Goal: Task Accomplishment & Management: Manage account settings

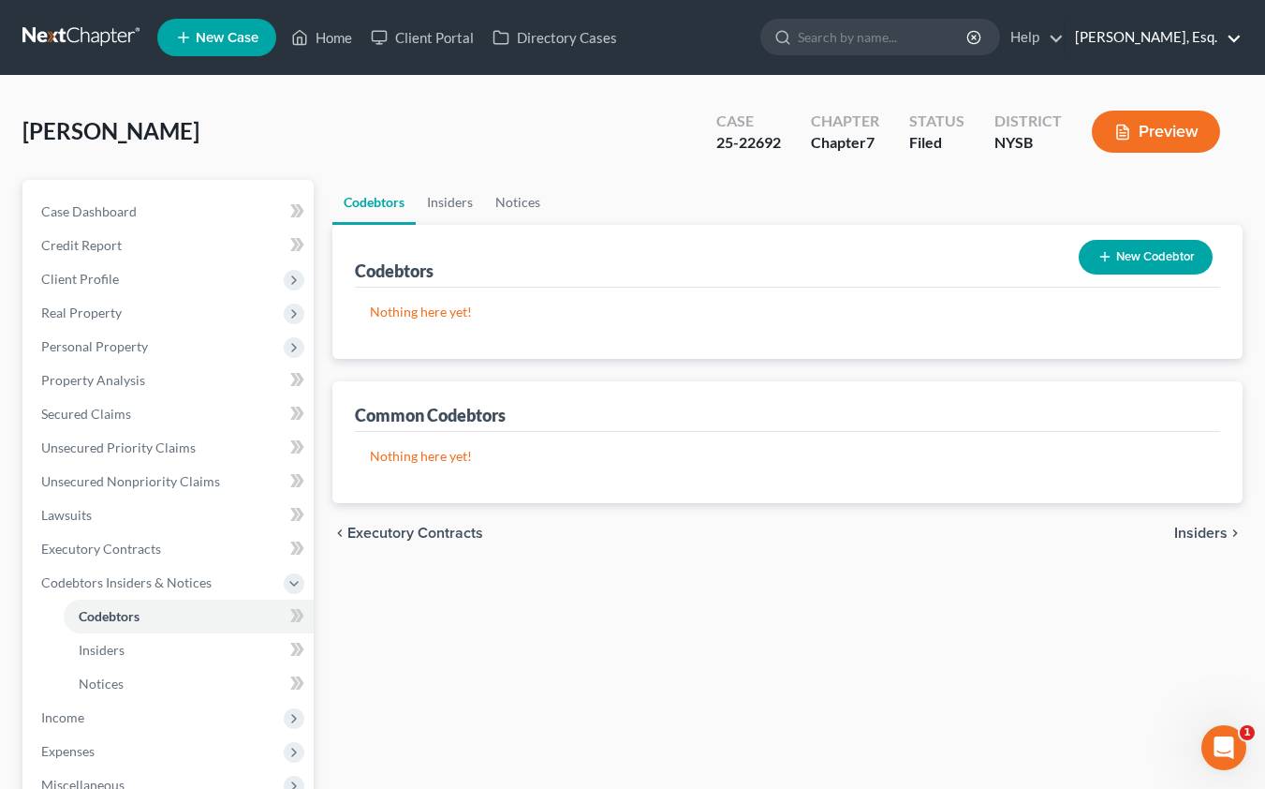
click at [1107, 41] on link "[PERSON_NAME], Esq." at bounding box center [1154, 38] width 176 height 34
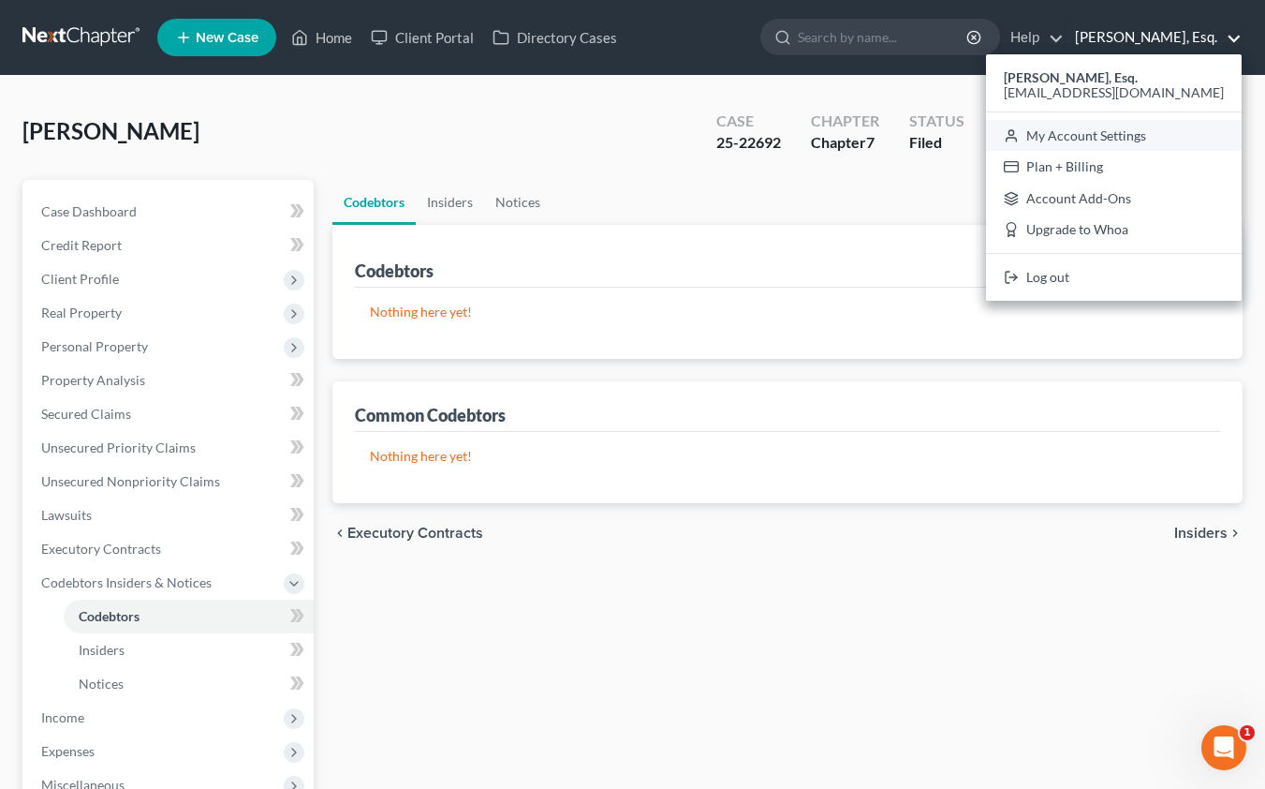
click at [1168, 124] on link "My Account Settings" at bounding box center [1114, 136] width 256 height 32
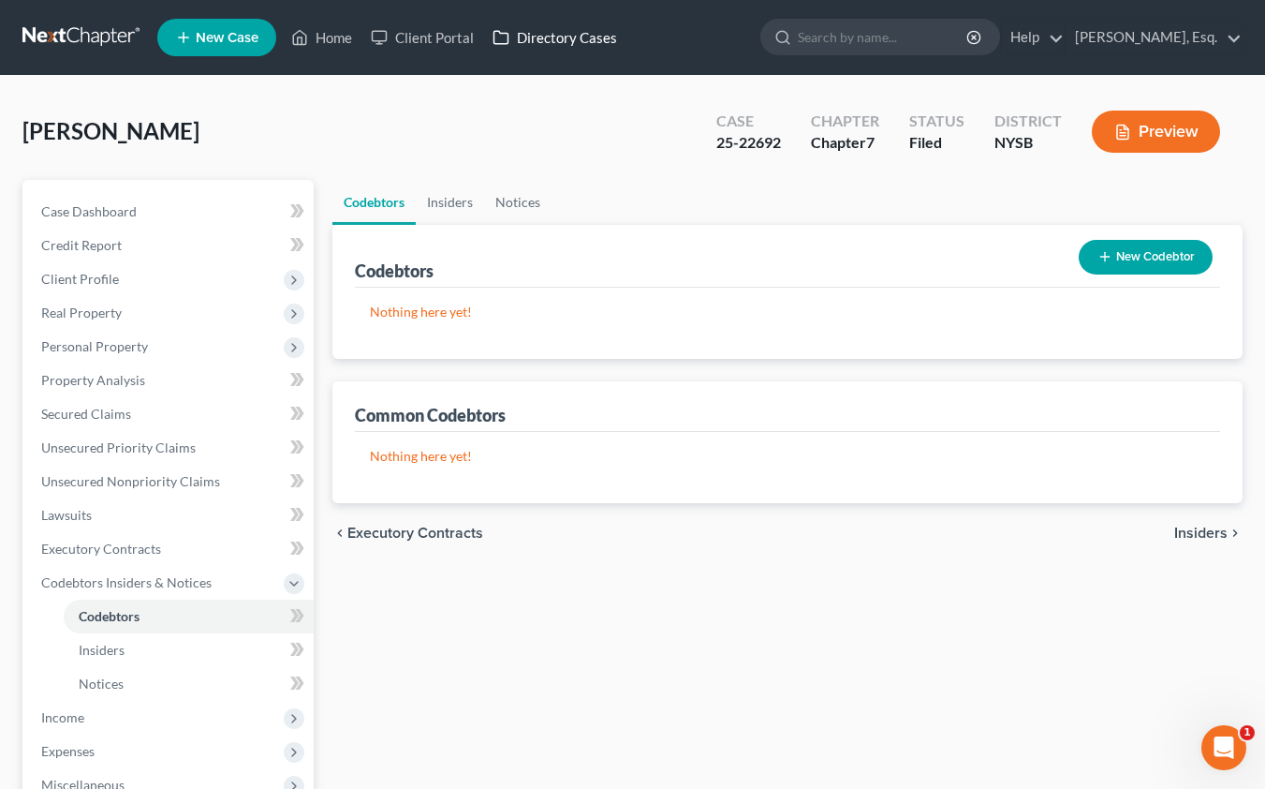
select select "55"
select select "24"
select select "35"
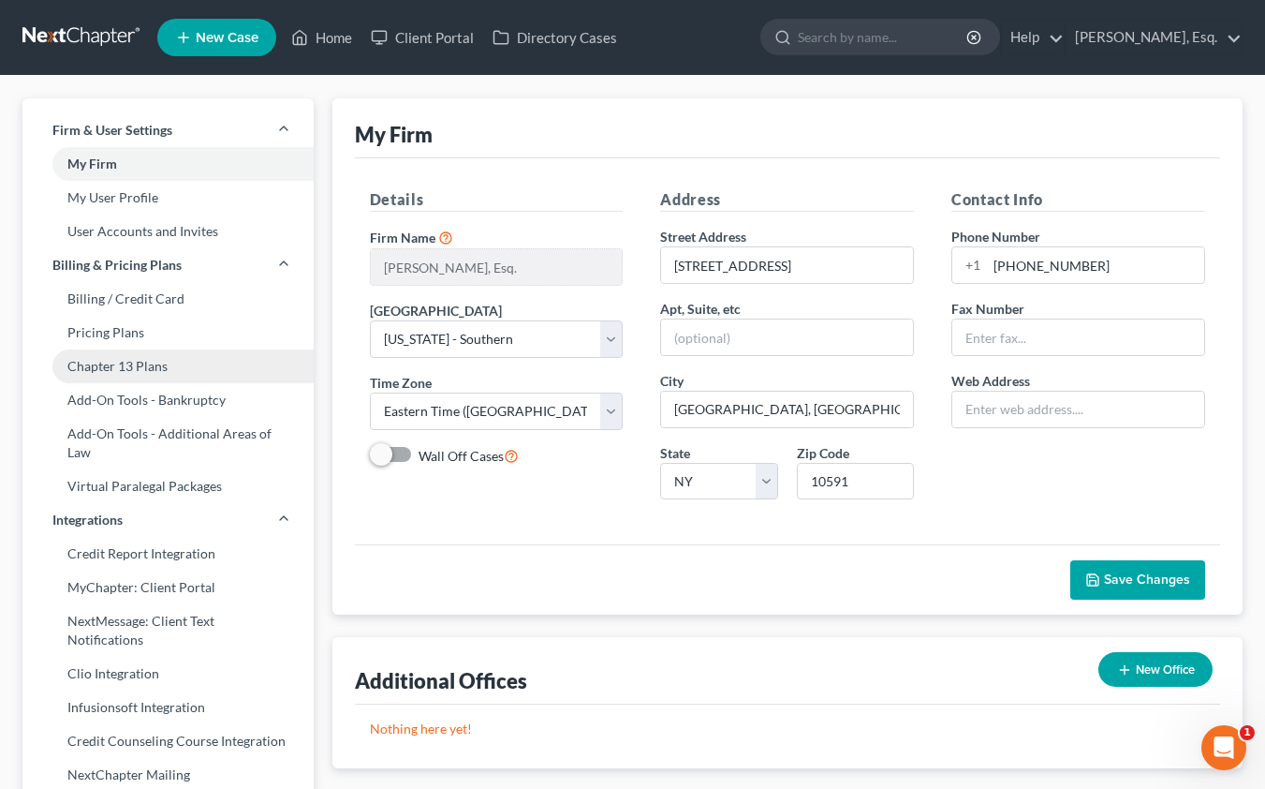
click at [166, 363] on link "Chapter 13 Plans" at bounding box center [167, 366] width 291 height 34
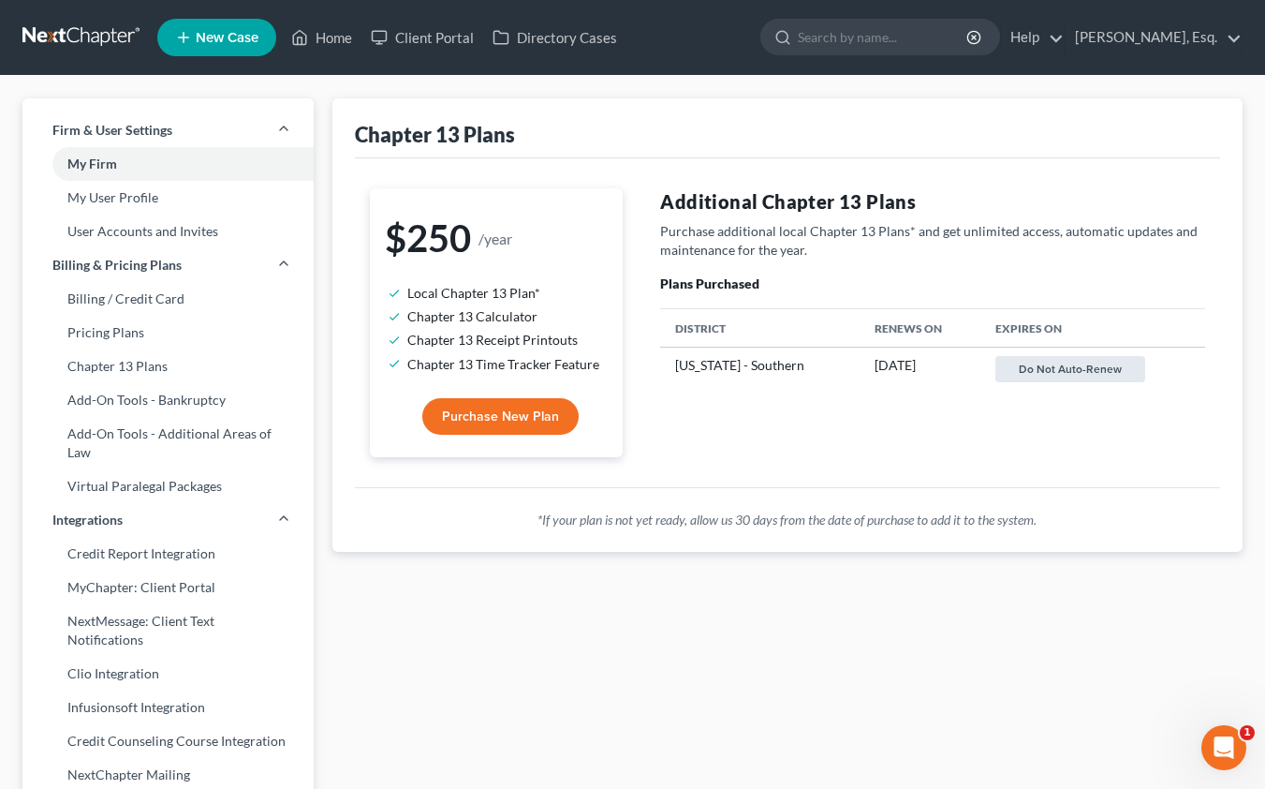
click at [1060, 365] on button "Do not auto-renew" at bounding box center [1071, 369] width 150 height 26
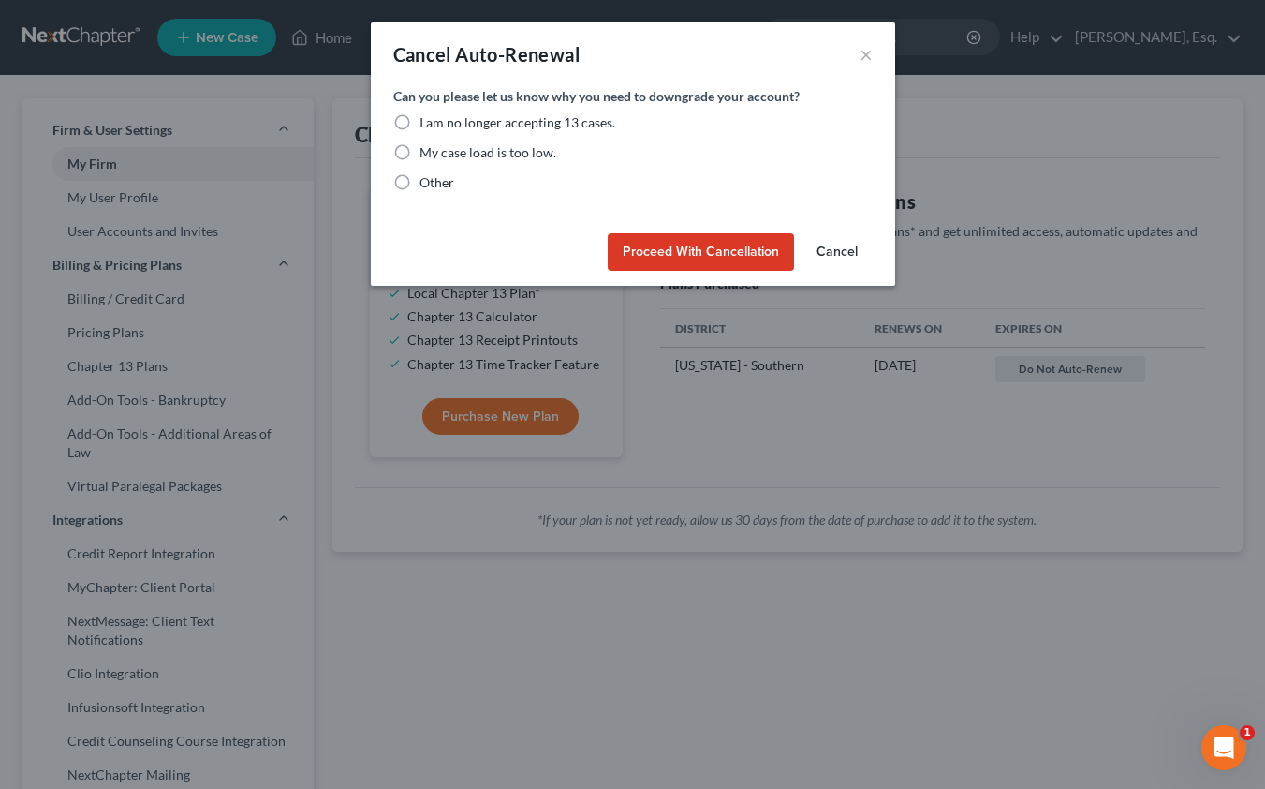
click at [420, 184] on label "Other" at bounding box center [437, 182] width 35 height 19
click at [427, 184] on input "Other" at bounding box center [433, 179] width 12 height 12
radio input "true"
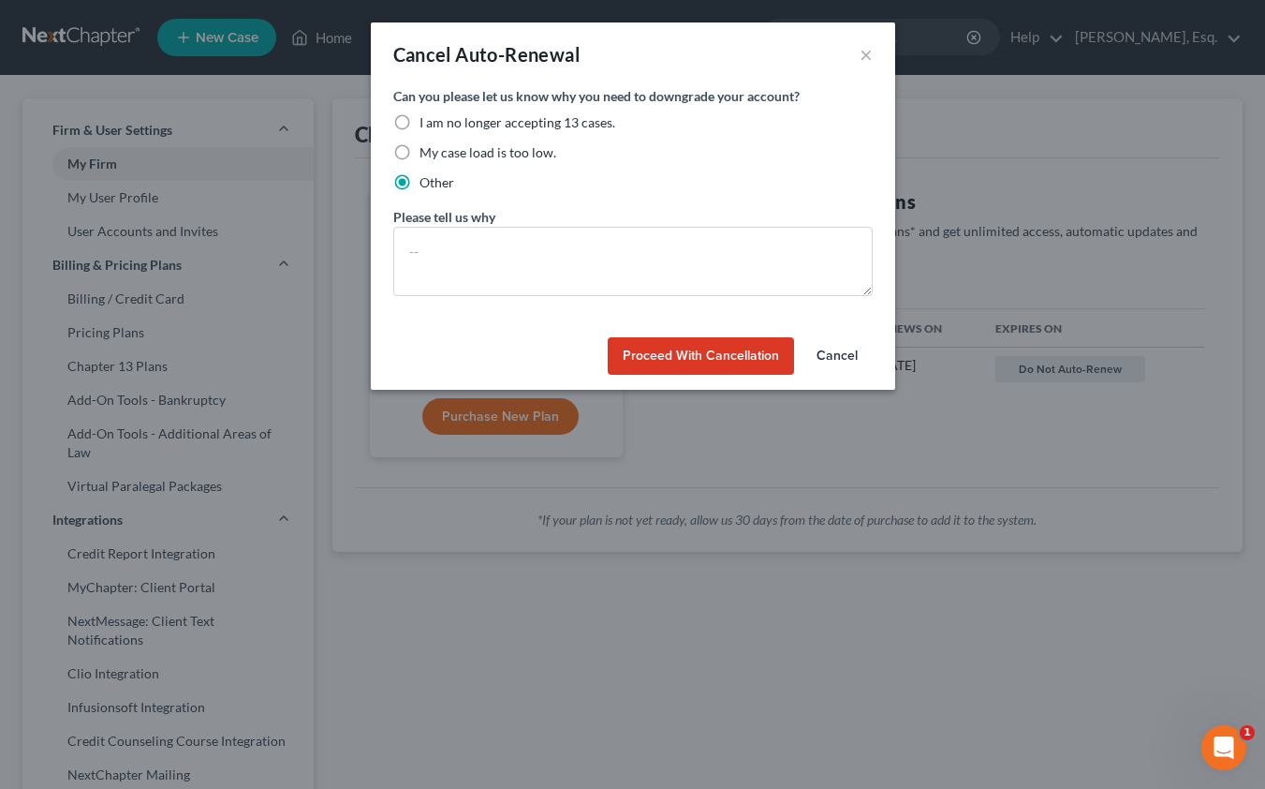
click at [701, 364] on button "Proceed with Cancellation" at bounding box center [701, 355] width 186 height 37
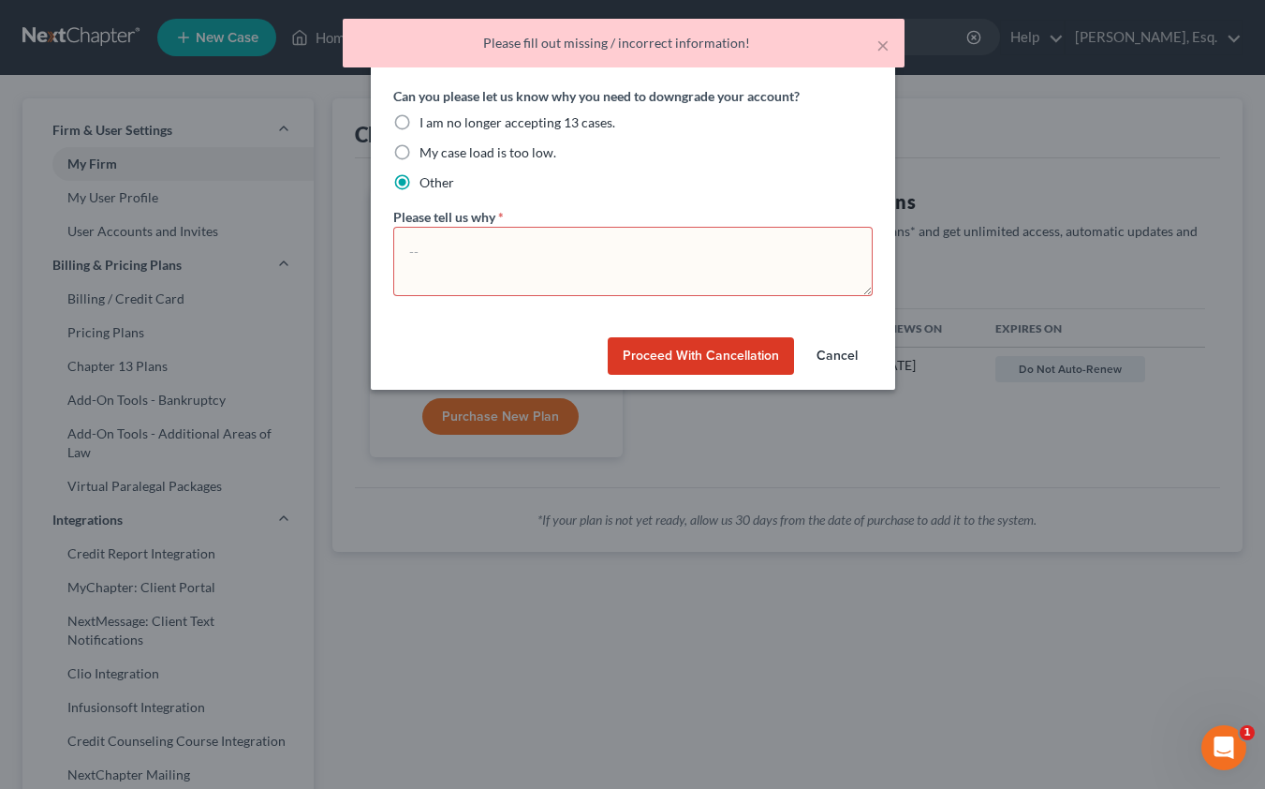
click at [671, 268] on textarea at bounding box center [632, 261] width 479 height 69
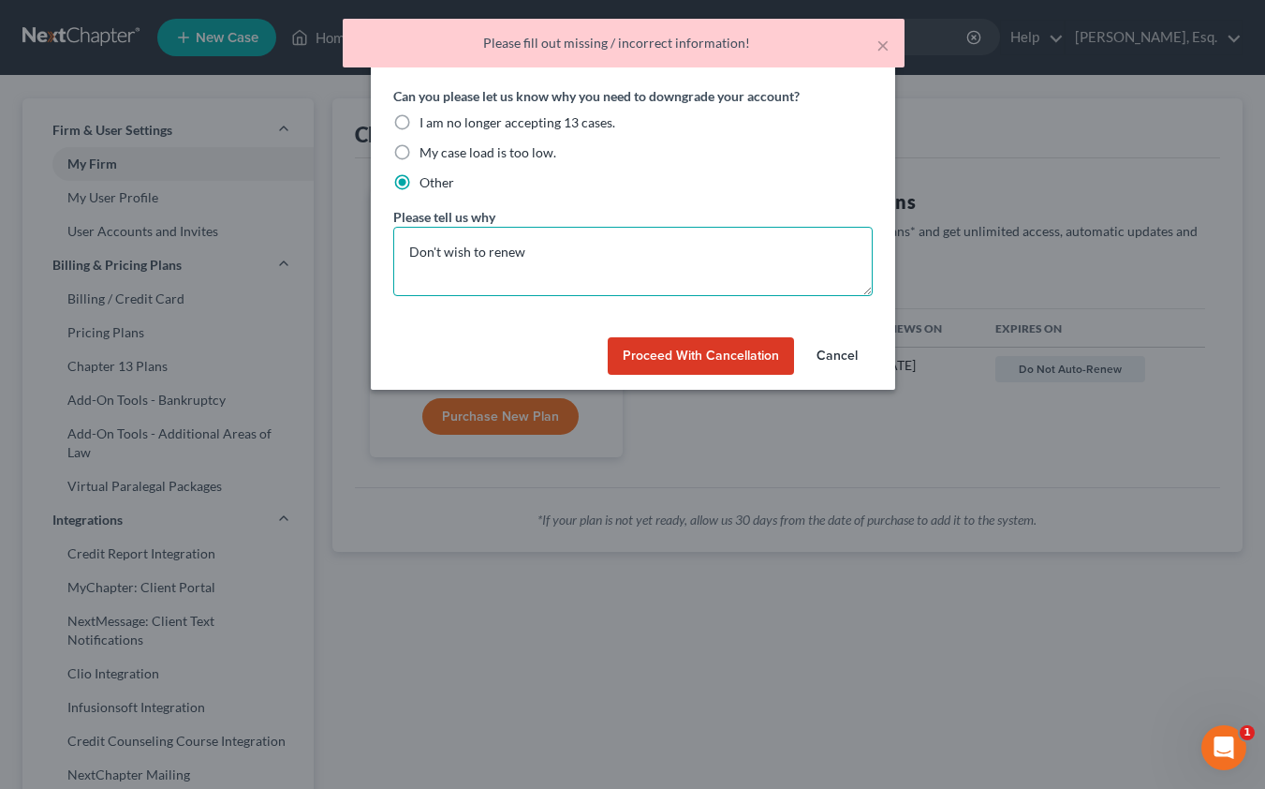
type textarea "Don't wish to renew"
click at [689, 365] on button "Proceed with Cancellation" at bounding box center [701, 355] width 186 height 37
